Goal: Information Seeking & Learning: Find specific page/section

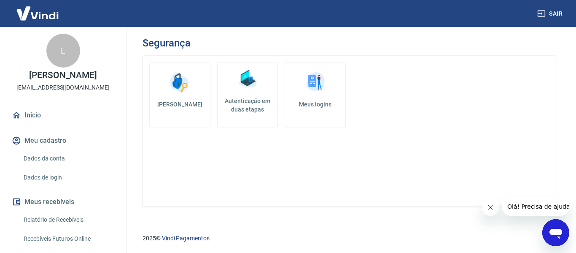
click at [57, 167] on link "Dados da conta" at bounding box center [68, 158] width 96 height 17
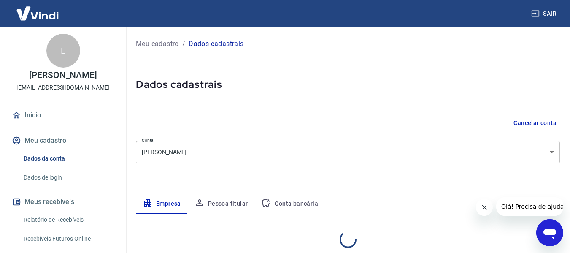
select select "PR"
click at [55, 185] on link "Dados de login" at bounding box center [68, 177] width 96 height 17
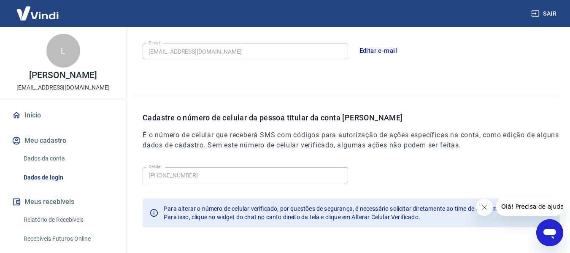
scroll to position [288, 0]
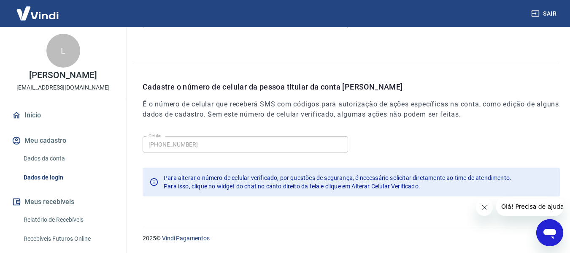
click at [30, 119] on link "Início" at bounding box center [63, 115] width 106 height 19
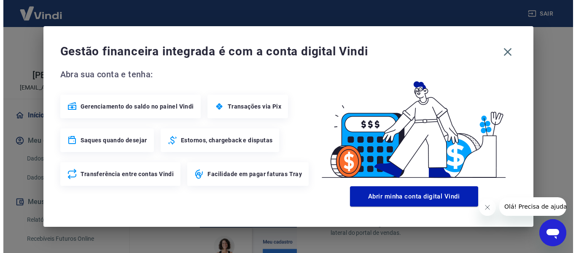
scroll to position [527, 0]
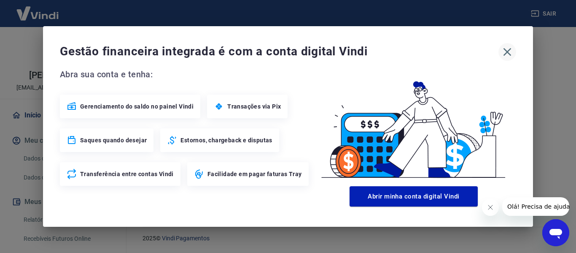
click at [512, 54] on icon "button" at bounding box center [507, 51] width 13 height 13
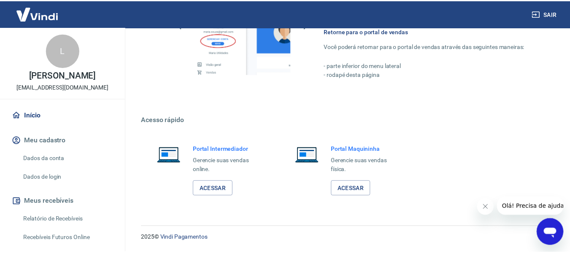
scroll to position [518, 0]
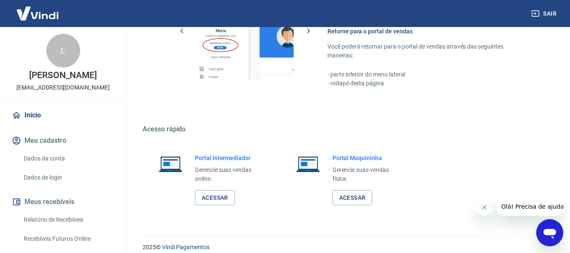
click at [56, 167] on link "Dados da conta" at bounding box center [68, 158] width 96 height 17
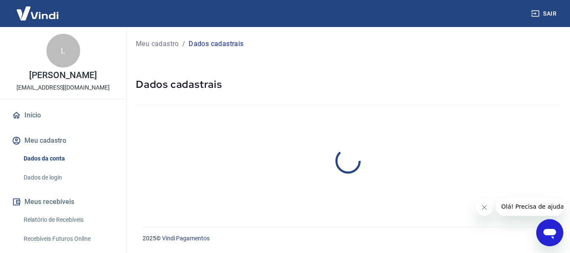
select select "PR"
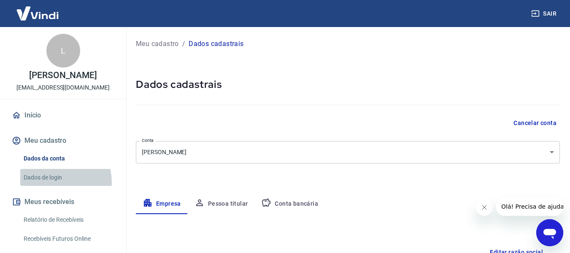
click at [51, 186] on link "Dados de login" at bounding box center [68, 177] width 96 height 17
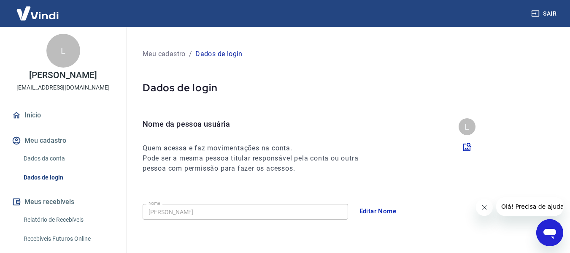
click at [38, 149] on button "Meu cadastro" at bounding box center [63, 140] width 106 height 19
click at [43, 167] on link "Dados da conta" at bounding box center [68, 158] width 96 height 17
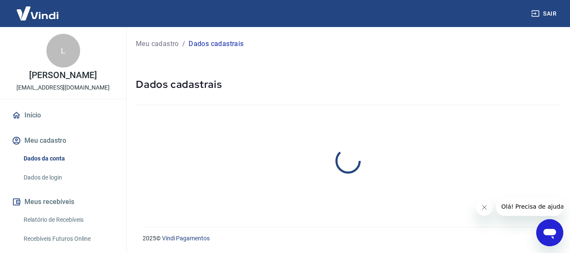
select select "PR"
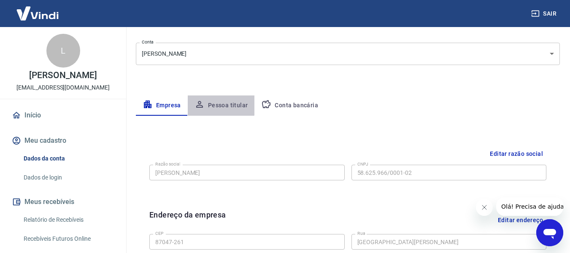
click at [216, 102] on button "Pessoa titular" at bounding box center [221, 105] width 67 height 20
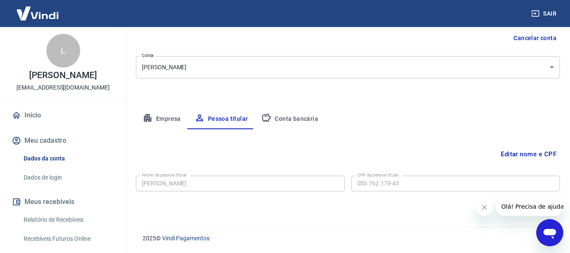
click at [307, 121] on button "Conta bancária" at bounding box center [289, 119] width 70 height 20
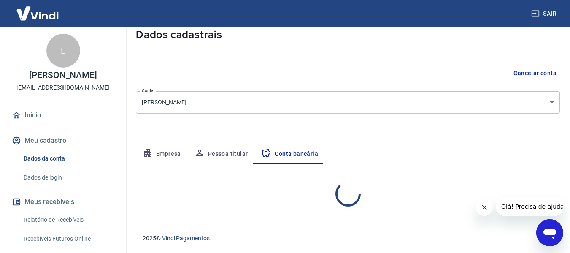
select select "1"
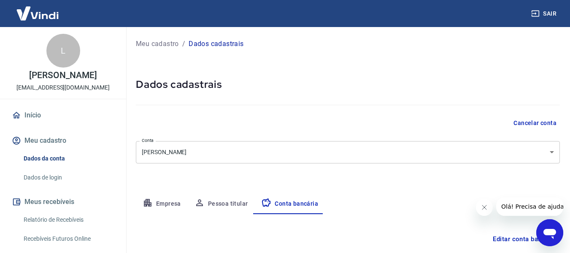
scroll to position [132, 0]
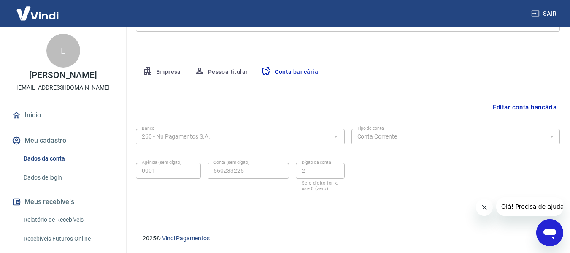
click at [221, 73] on button "Pessoa titular" at bounding box center [221, 72] width 67 height 20
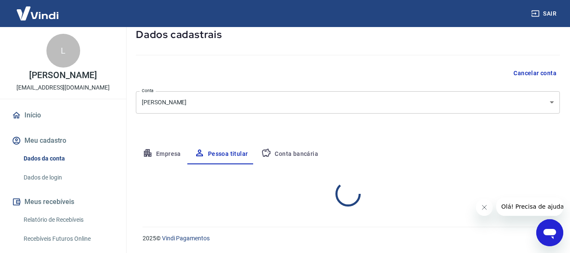
scroll to position [85, 0]
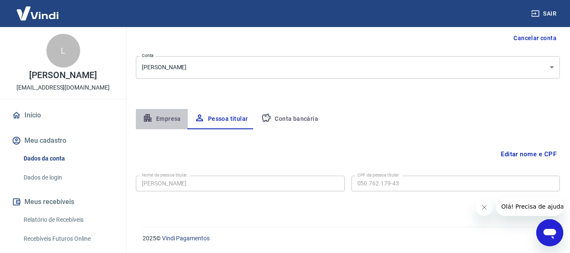
click at [150, 114] on icon "button" at bounding box center [148, 118] width 10 height 10
select select "PR"
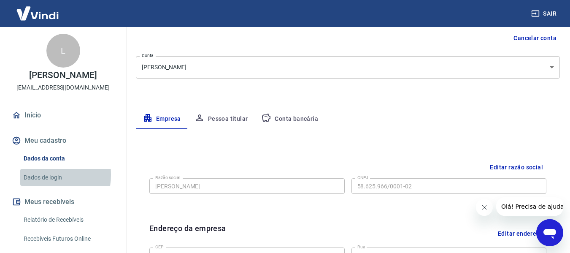
click at [36, 183] on link "Dados de login" at bounding box center [68, 177] width 96 height 17
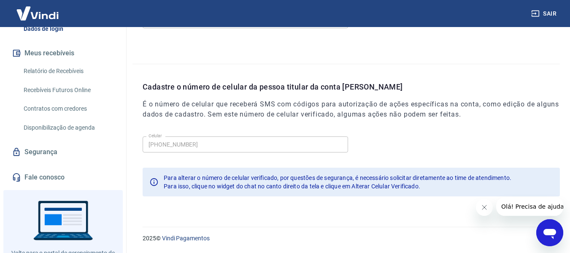
scroll to position [193, 0]
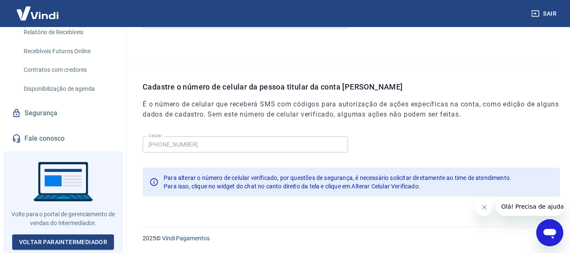
click at [36, 140] on link "Fale conosco" at bounding box center [63, 138] width 106 height 19
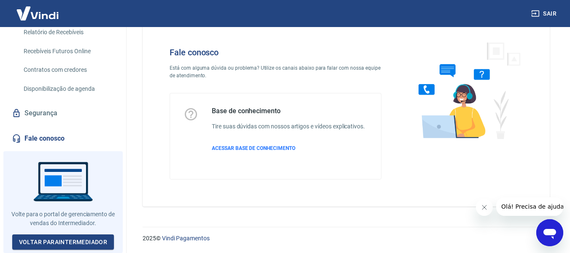
scroll to position [24, 0]
click at [286, 149] on span "ACESSAR BASE DE CONHECIMENTO" at bounding box center [254, 148] width 84 height 6
click at [46, 110] on link "Segurança" at bounding box center [63, 113] width 106 height 19
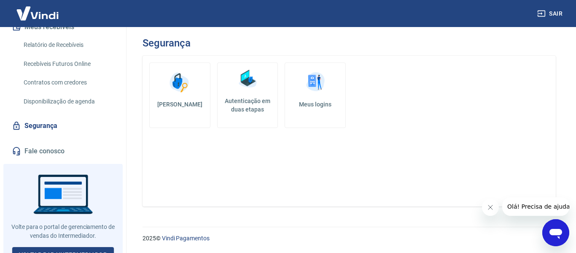
scroll to position [193, 0]
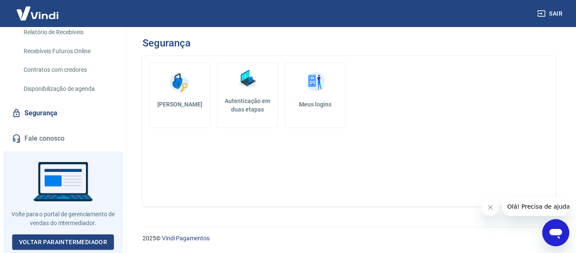
click at [557, 225] on icon "Abrir janela de mensagens" at bounding box center [555, 232] width 15 height 15
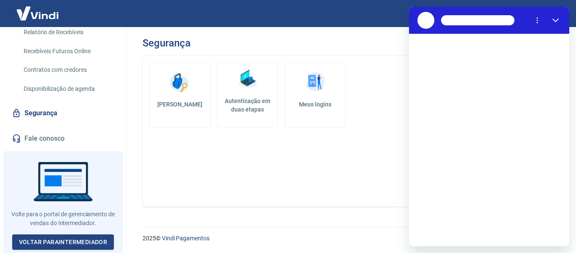
scroll to position [0, 0]
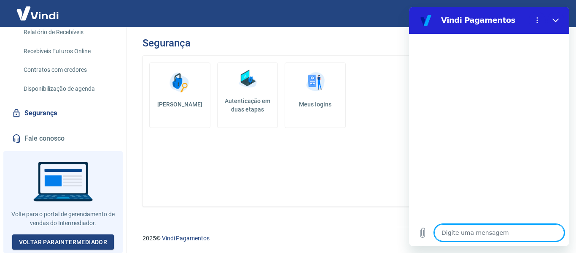
click at [464, 238] on textarea at bounding box center [499, 232] width 130 height 17
type textarea "p"
type textarea "x"
type textarea "pr"
type textarea "x"
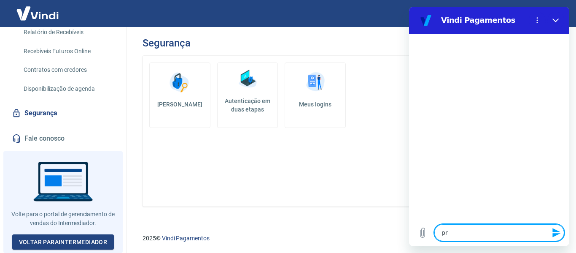
type textarea "pre"
type textarea "x"
type textarea "prec"
type textarea "x"
type textarea "preci"
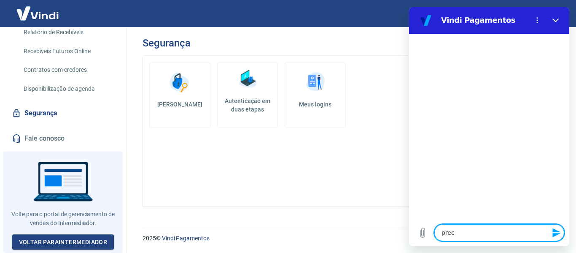
type textarea "x"
type textarea "precis"
type textarea "x"
type textarea "preciso"
type textarea "x"
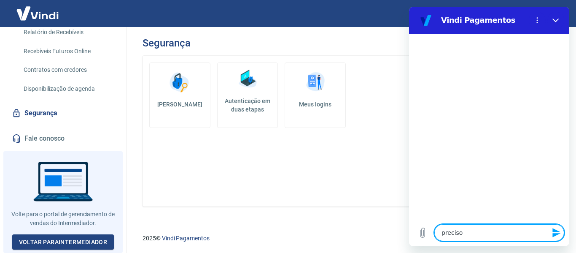
type textarea "preciso"
type textarea "x"
type textarea "preciso o"
type textarea "x"
type textarea "preciso ob"
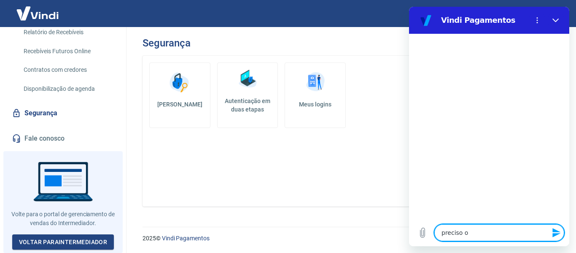
type textarea "x"
type textarea "preciso obt"
type textarea "x"
type textarea "preciso obte"
type textarea "x"
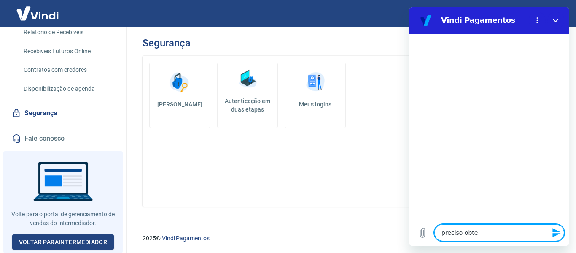
type textarea "preciso obter"
type textarea "x"
type textarea "preciso obter"
type textarea "x"
type textarea "preciso obter o"
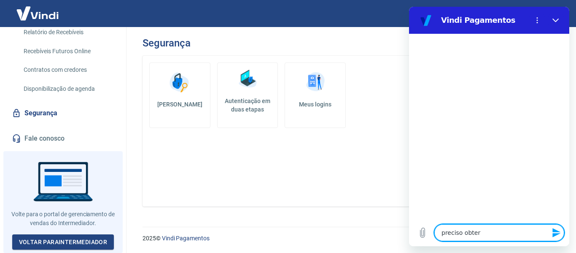
type textarea "x"
type textarea "preciso obter o"
type textarea "x"
type textarea "preciso obter o o"
type textarea "x"
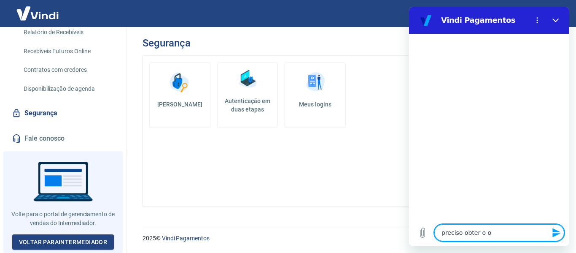
type textarea "preciso obter o o"
type textarea "x"
type textarea "preciso obter o o n"
type textarea "x"
type textarea "preciso obter o o nu"
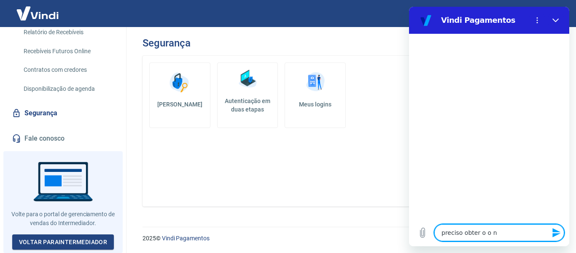
type textarea "x"
type textarea "preciso obter o o num"
type textarea "x"
type textarea "preciso obter o o nume"
type textarea "x"
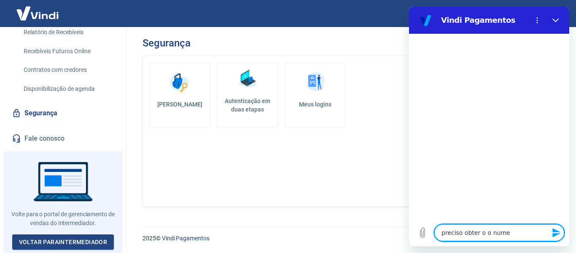
type textarea "preciso obter o o numer"
type textarea "x"
type textarea "preciso obter o o numero"
type textarea "x"
type textarea "preciso obter o o numero"
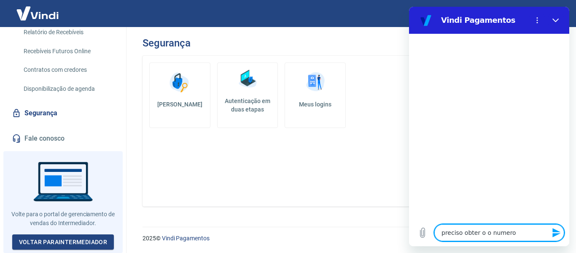
type textarea "x"
type textarea "preciso obter o o numero d"
type textarea "x"
type textarea "preciso obter o o numero de"
type textarea "x"
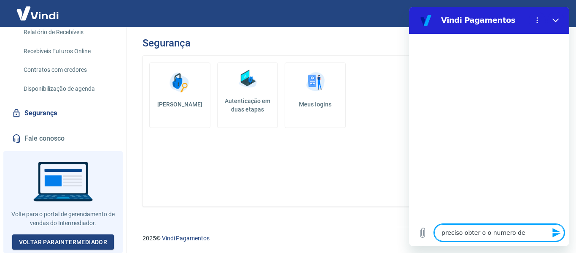
type textarea "preciso obter o o numero de"
type textarea "x"
type textarea "preciso obter o o numero de t"
type textarea "x"
type textarea "preciso obter o o numero de to"
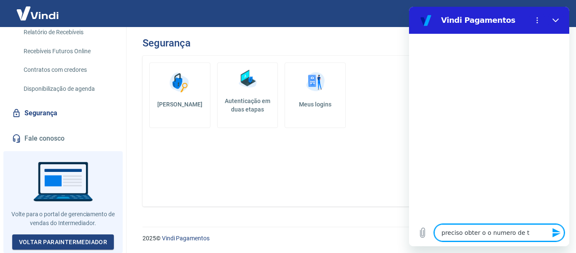
type textarea "x"
type textarea "preciso obter o o numero de tok"
type textarea "x"
type textarea "preciso obter o o numero de toke"
type textarea "x"
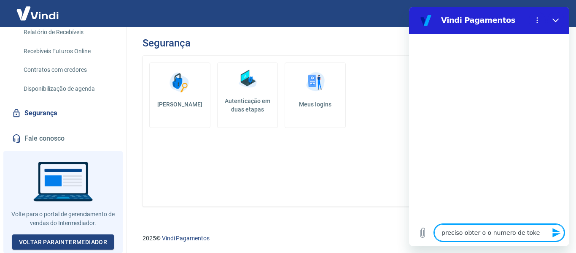
type textarea "preciso obter o o numero de token"
type textarea "x"
type textarea "preciso obter o o numero de token"
type textarea "x"
type textarea "preciso obter o o numero de token d"
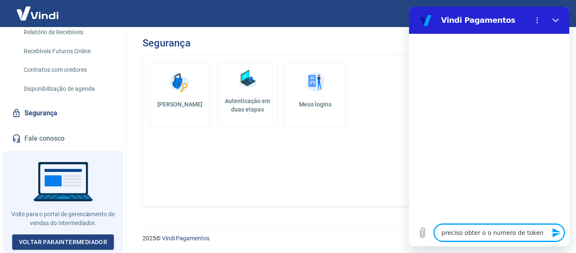
type textarea "x"
type textarea "preciso obter o o numero de token de"
type textarea "x"
type textarea "preciso obter o o numero de token de"
type textarea "x"
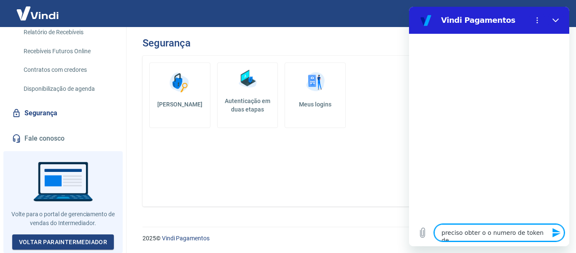
type textarea "preciso obter o o numero de token de i"
type textarea "x"
type textarea "preciso obter o o numero de token de in"
type textarea "x"
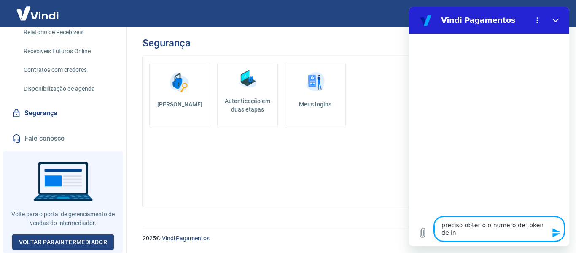
type textarea "preciso obter o o numero de token de int"
type textarea "x"
type textarea "preciso obter o o numero de token de inte"
type textarea "x"
type textarea "preciso obter o o numero de token de integ"
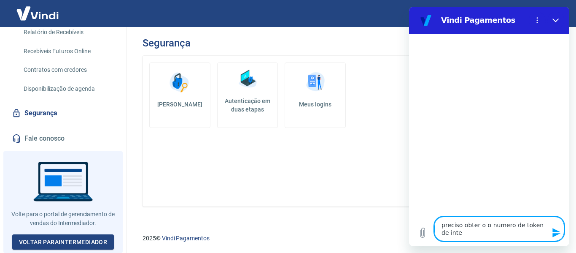
type textarea "x"
type textarea "preciso obter o o numero de token de integr"
type textarea "x"
type textarea "preciso obter o o numero de token de integra"
type textarea "x"
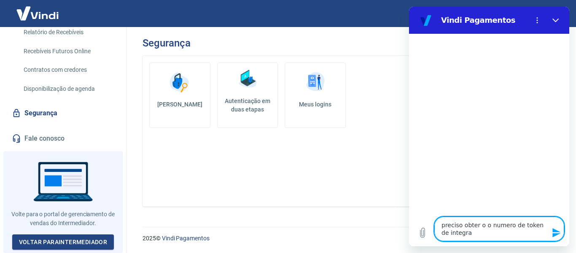
type textarea "preciso obter o o numero de token de integraç"
type textarea "x"
type textarea "preciso obter o o numero de token de integraça"
type textarea "x"
type textarea "preciso obter o o numero de token de integraçao"
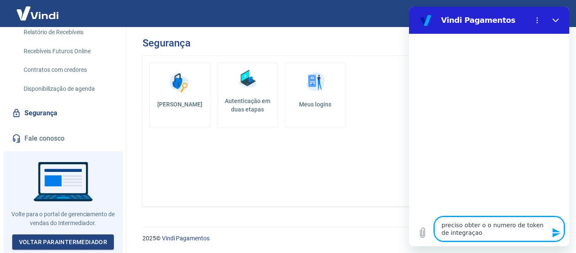
type textarea "x"
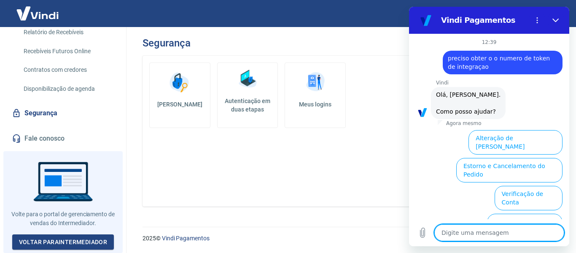
scroll to position [93, 0]
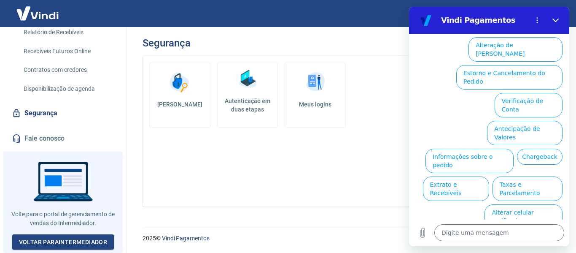
click at [534, 93] on button "Verificação de Conta" at bounding box center [529, 105] width 68 height 24
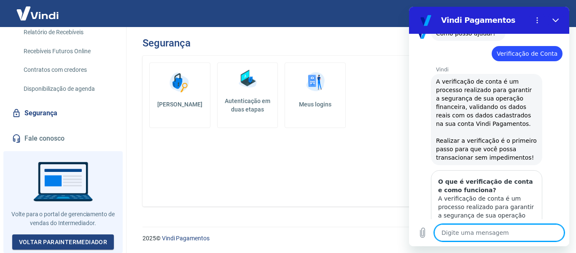
scroll to position [176, 0]
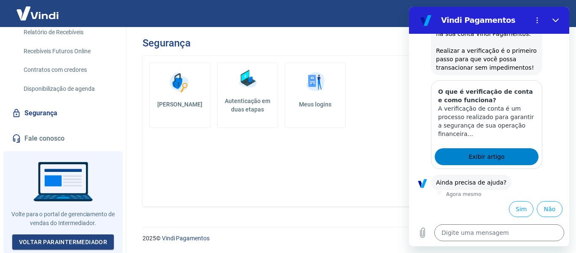
click at [500, 158] on link "Exibir artigo" at bounding box center [487, 156] width 104 height 17
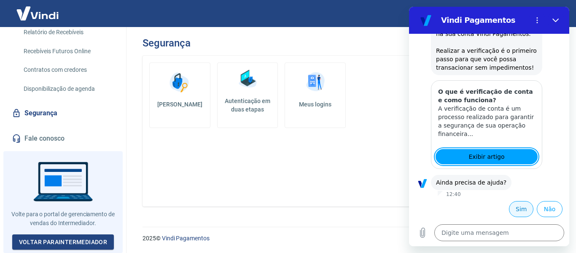
click at [512, 210] on button "Sim" at bounding box center [521, 209] width 24 height 16
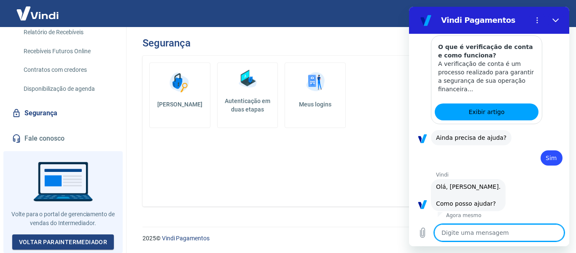
click at [502, 237] on textarea at bounding box center [499, 232] width 130 height 17
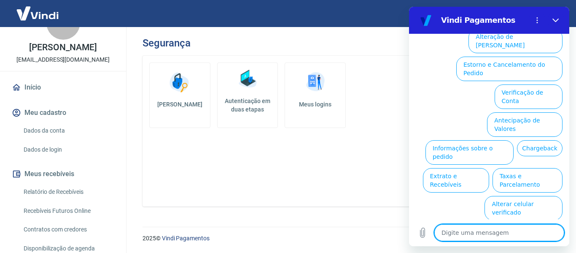
scroll to position [0, 0]
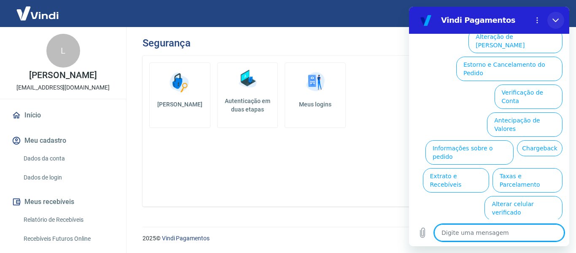
click at [556, 17] on icon "Fechar" at bounding box center [556, 20] width 7 height 7
type textarea "x"
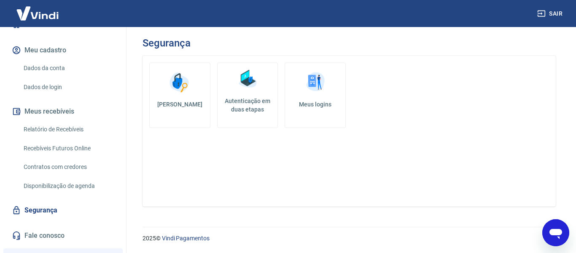
scroll to position [98, 0]
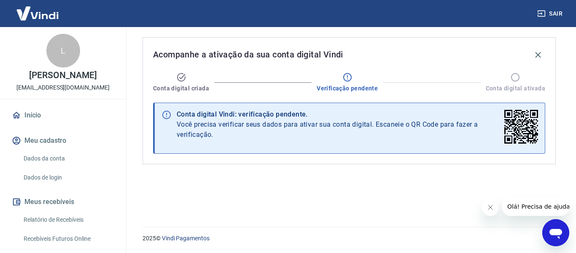
click at [547, 207] on span "Olá! Precisa de ajuda?" at bounding box center [540, 206] width 66 height 7
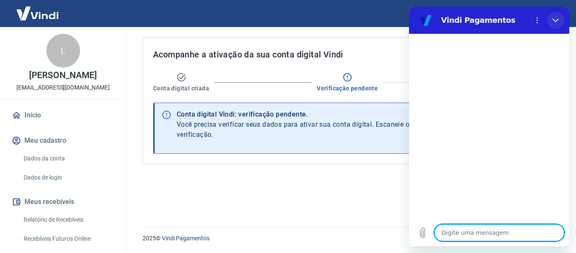
click at [558, 12] on button "Fechar" at bounding box center [555, 20] width 17 height 17
type textarea "x"
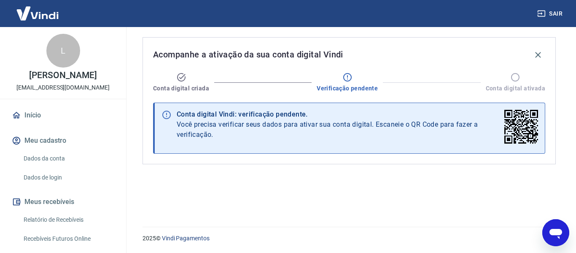
click at [519, 77] on icon at bounding box center [515, 77] width 10 height 10
click at [518, 78] on icon at bounding box center [515, 77] width 10 height 10
click at [347, 76] on icon at bounding box center [347, 77] width 10 height 10
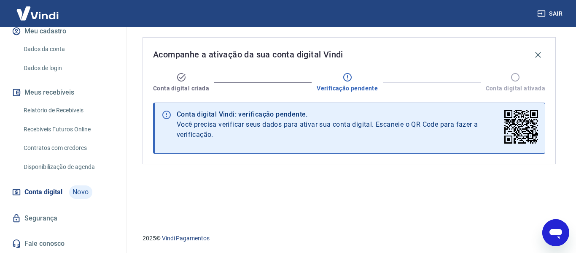
scroll to position [118, 0]
click at [85, 192] on span "Novo" at bounding box center [80, 191] width 23 height 13
click at [23, 187] on link "Conta digital Novo" at bounding box center [63, 192] width 106 height 20
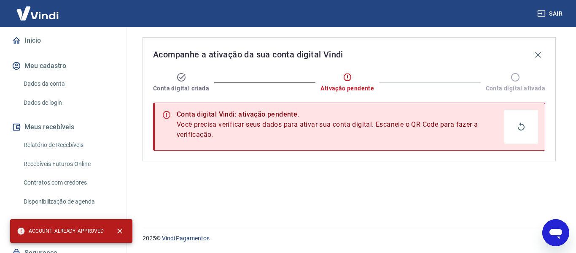
scroll to position [118, 0]
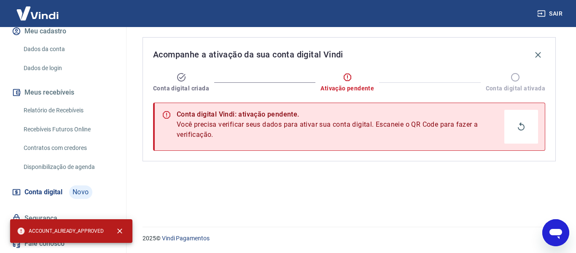
click at [38, 183] on link "Conta digital Novo" at bounding box center [63, 192] width 106 height 20
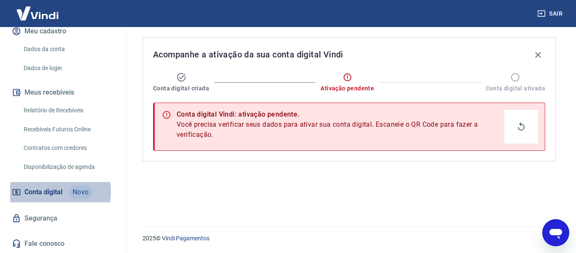
click at [40, 191] on span "Conta digital" at bounding box center [43, 192] width 38 height 12
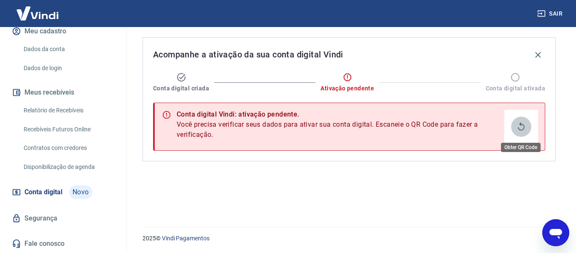
click at [522, 129] on icon "Obter QR Code" at bounding box center [521, 126] width 10 height 10
click at [54, 191] on span "Conta digital" at bounding box center [43, 192] width 38 height 12
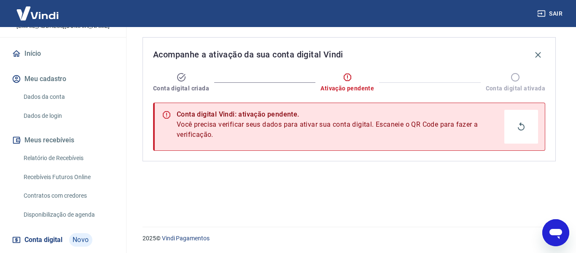
scroll to position [118, 0]
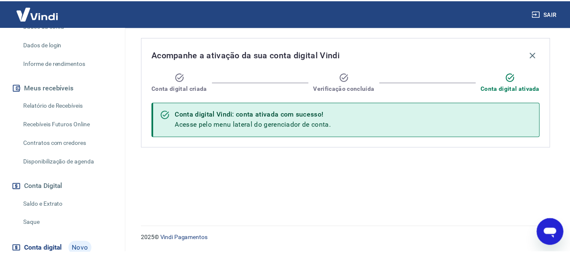
scroll to position [197, 0]
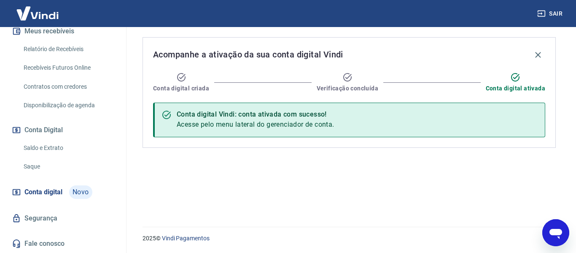
click at [52, 191] on span "Conta digital" at bounding box center [43, 192] width 38 height 12
click at [49, 150] on link "Saldo e Extrato" at bounding box center [68, 147] width 96 height 17
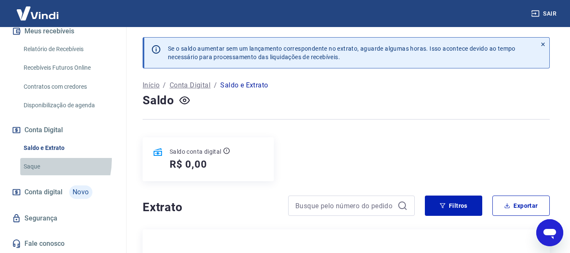
click at [35, 161] on link "Saque" at bounding box center [68, 166] width 96 height 17
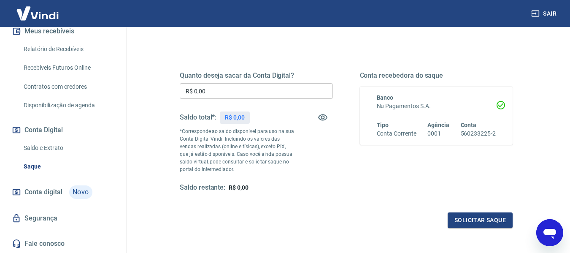
scroll to position [198, 0]
click at [49, 196] on span "Conta digital" at bounding box center [43, 192] width 38 height 12
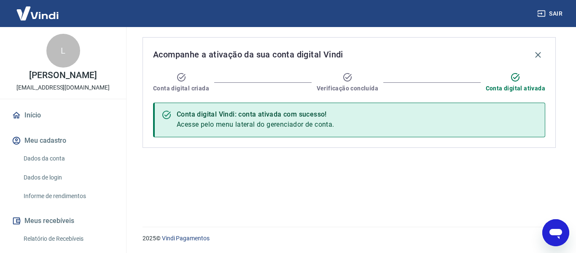
click at [38, 124] on link "Início" at bounding box center [63, 115] width 106 height 19
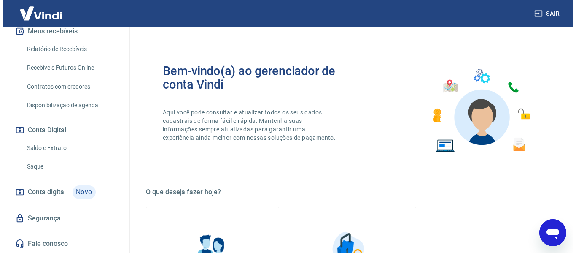
scroll to position [198, 0]
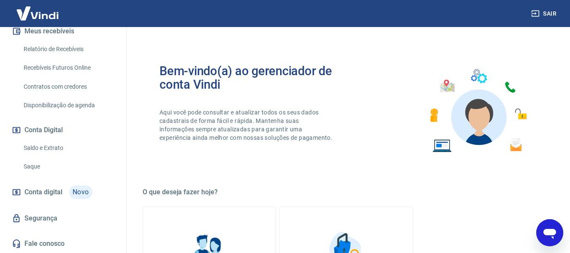
click at [56, 219] on link "Segurança" at bounding box center [63, 218] width 106 height 19
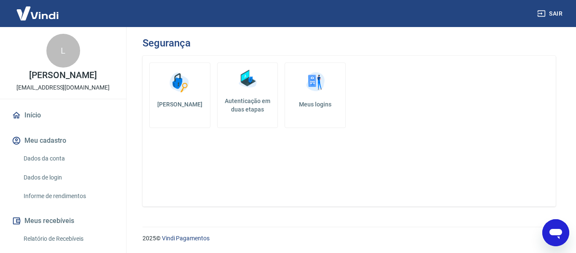
click at [540, 226] on div "2025 © Vindi Pagamentos" at bounding box center [349, 234] width 434 height 36
click at [553, 232] on icon "Abrir janela de mensagens" at bounding box center [556, 234] width 13 height 10
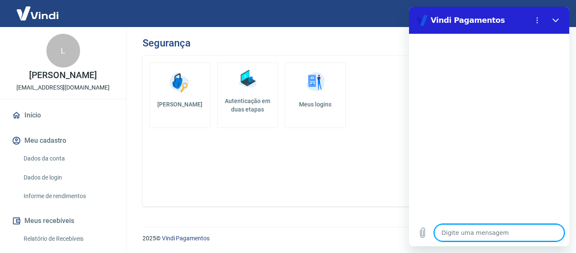
click at [465, 231] on textarea at bounding box center [499, 232] width 130 height 17
type textarea "o"
type textarea "x"
type textarea "on"
type textarea "x"
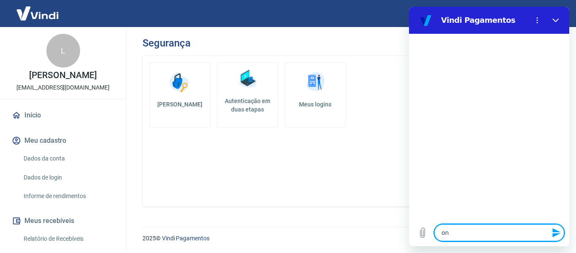
type textarea "ond"
type textarea "x"
type textarea "onde"
type textarea "x"
type textarea "onde"
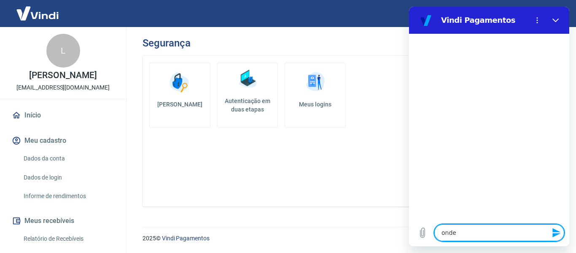
type textarea "x"
type textarea "onde e"
type textarea "x"
type textarea "onde en"
type textarea "x"
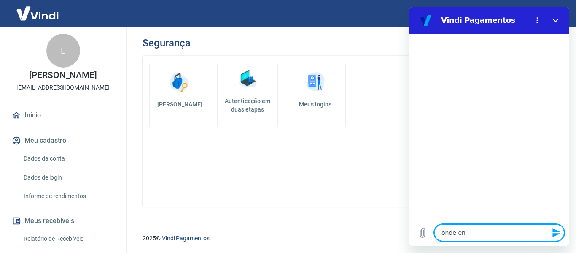
type textarea "onde enc"
type textarea "x"
type textarea "onde enco"
type textarea "x"
type textarea "onde encon"
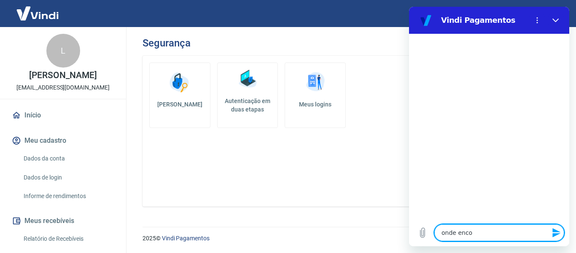
type textarea "x"
type textarea "onde encont"
type textarea "x"
type textarea "onde encontr"
type textarea "x"
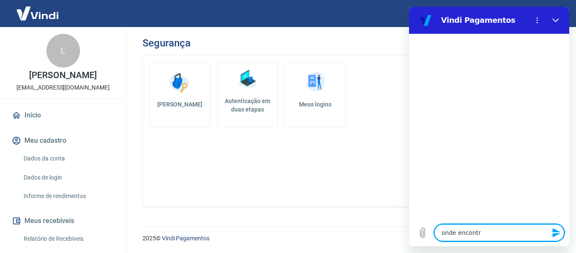
type textarea "onde encontro"
type textarea "x"
type textarea "onde encontro"
type textarea "x"
type textarea "onde encontro c"
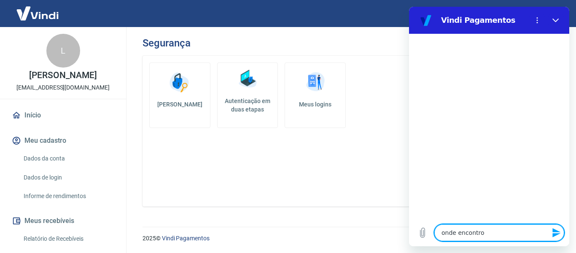
type textarea "x"
type textarea "onde encontro co"
type textarea "x"
type textarea "onde encontro con"
type textarea "x"
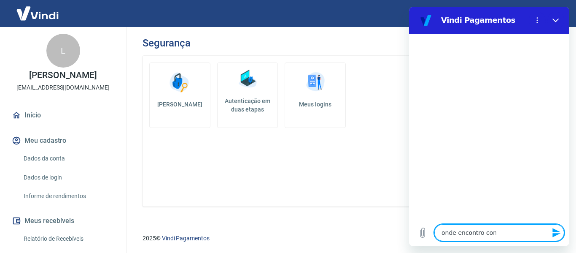
type textarea "onde encontro conf"
type textarea "x"
type textarea "onde encontro confi"
type textarea "x"
type textarea "onde encontro config"
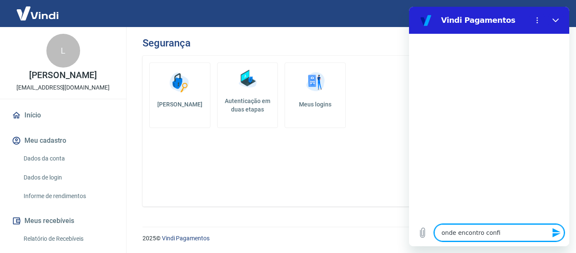
type textarea "x"
type textarea "onde encontro configu"
type textarea "x"
type textarea "onde encontro configur"
type textarea "x"
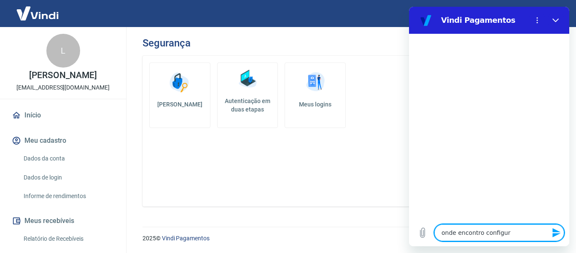
type textarea "onde encontro configura"
type textarea "x"
type textarea "onde encontro configuraç"
type textarea "x"
type textarea "onde encontro configuraç~e"
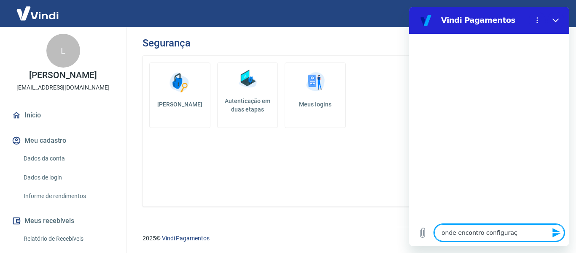
type textarea "x"
type textarea "onde encontro configuraç~"
type textarea "x"
type textarea "onde encontro configuraç"
type textarea "x"
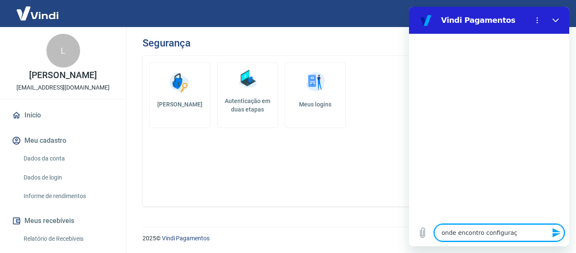
type textarea "onde encontro configuraçõ"
type textarea "x"
type textarea "onde encontro configuraçõe"
type textarea "x"
type textarea "onde encontro configurações"
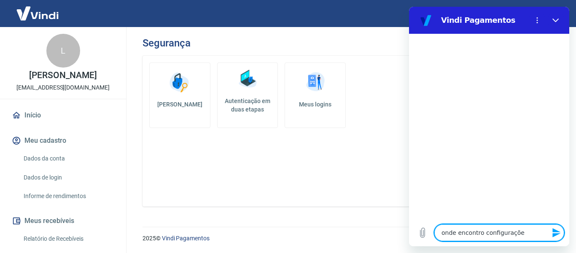
type textarea "x"
type textarea "onde encontro configurações"
type textarea "x"
type textarea "onde encontro configurações d"
type textarea "x"
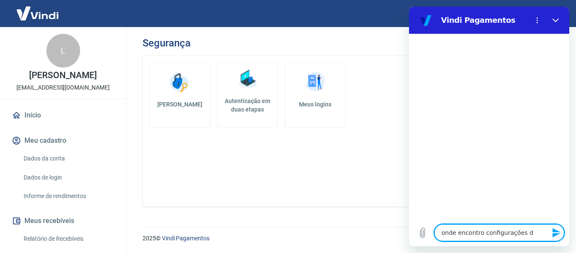
type textarea "onde encontro configurações de"
type textarea "x"
type textarea "onde encontro configurações de"
type textarea "x"
type textarea "onde encontro configurações de i"
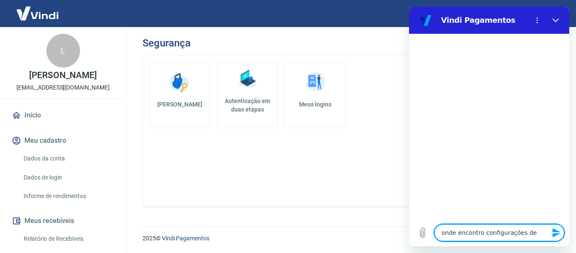
type textarea "x"
type textarea "onde encontro configurações de in"
type textarea "x"
type textarea "onde encontro configurações de int"
type textarea "x"
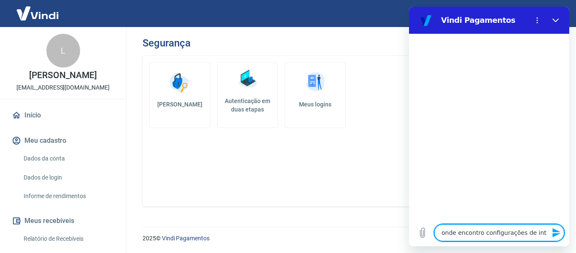
type textarea "onde encontro configurações de inte"
type textarea "x"
type textarea "onde encontro configurações de integ"
type textarea "x"
type textarea "onde encontro configurações de integr"
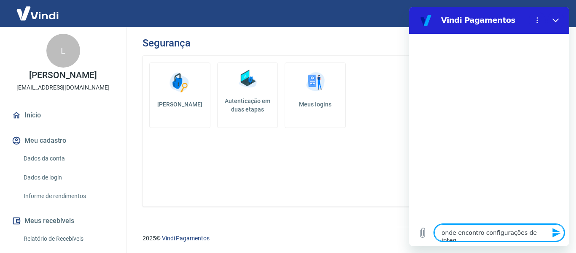
type textarea "x"
type textarea "onde encontro configurações de integra"
type textarea "x"
type textarea "onde encontro configurações de integrac"
type textarea "x"
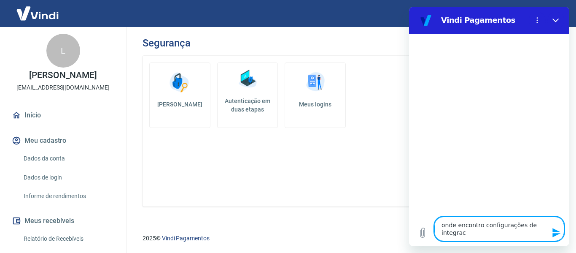
type textarea "onde encontro configurações de integraca"
type textarea "x"
type textarea "onde encontro configurações de integracao"
type textarea "x"
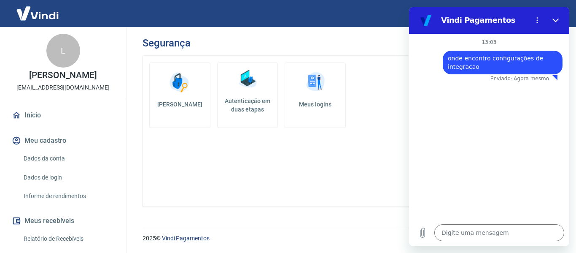
type textarea "x"
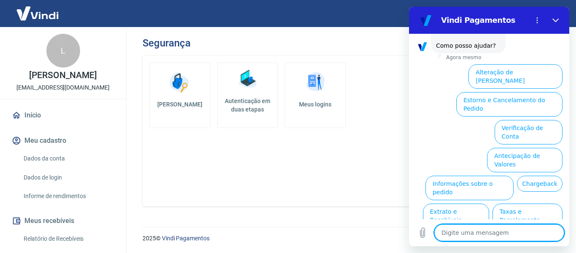
scroll to position [86, 0]
